Goal: Task Accomplishment & Management: Complete application form

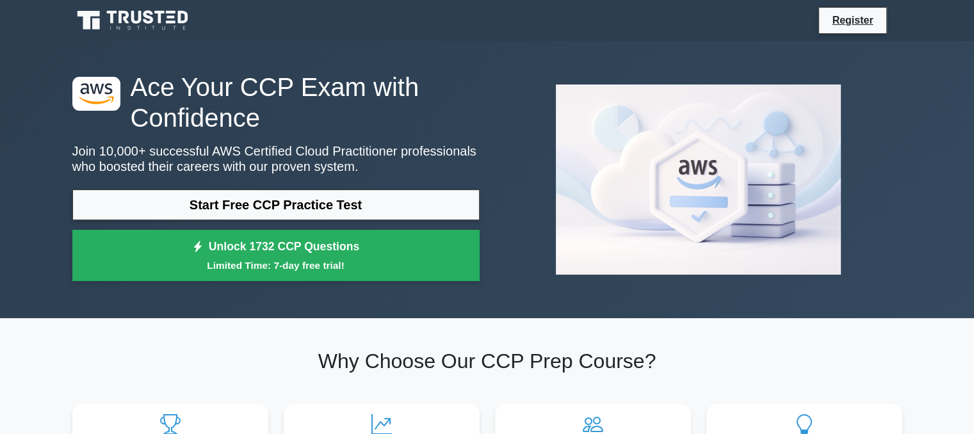
scroll to position [243, 0]
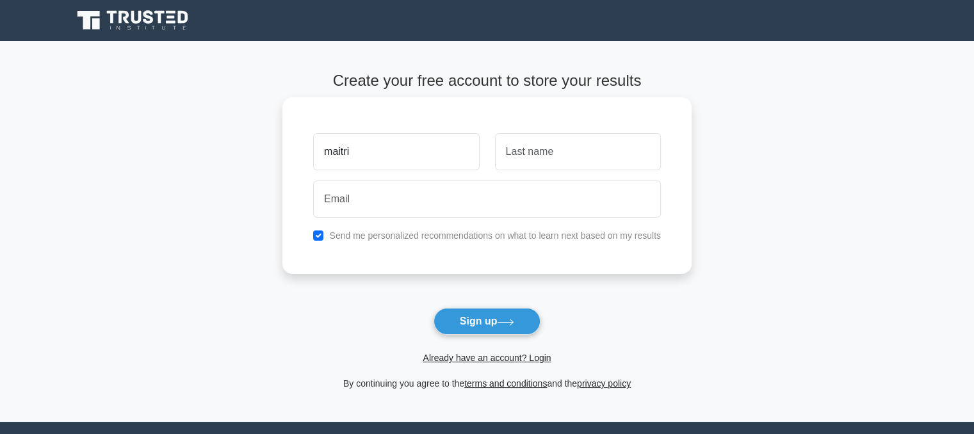
type input "maitri"
click at [569, 153] on input "text" at bounding box center [578, 151] width 166 height 37
type input "bishwal"
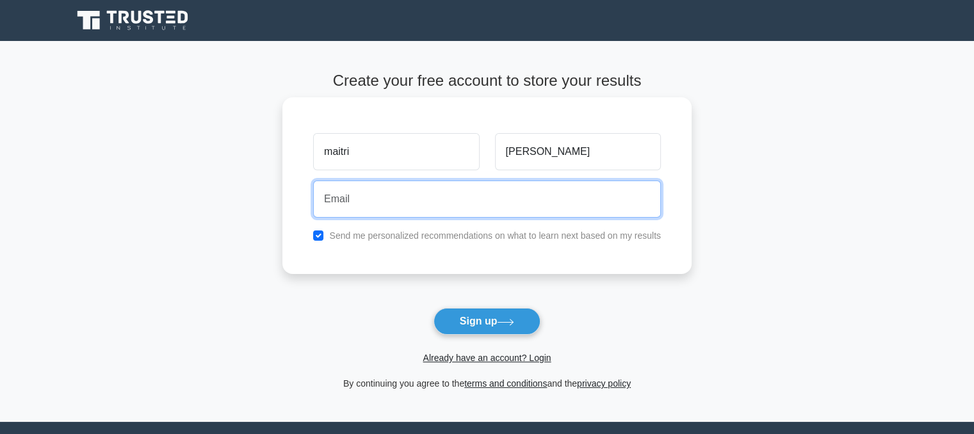
click at [521, 195] on input "email" at bounding box center [487, 199] width 348 height 37
type input "maitribishwal@gmail.com"
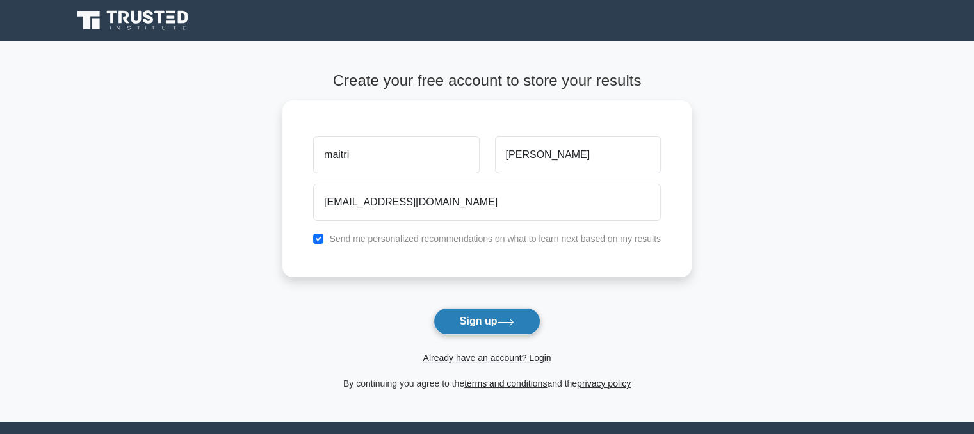
click at [485, 318] on button "Sign up" at bounding box center [487, 321] width 108 height 27
